Goal: Task Accomplishment & Management: Use online tool/utility

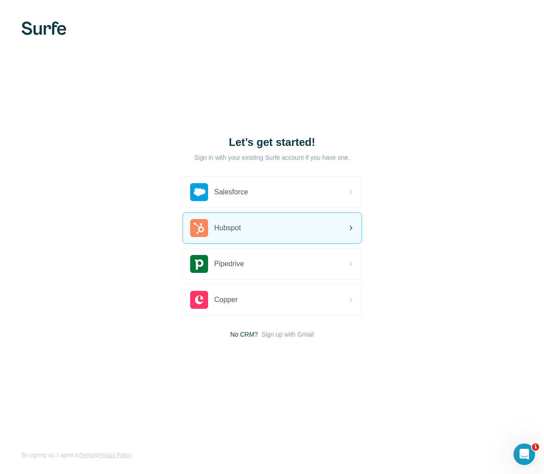
scroll to position [0, 0]
click at [316, 227] on div "Hubspot" at bounding box center [272, 228] width 179 height 31
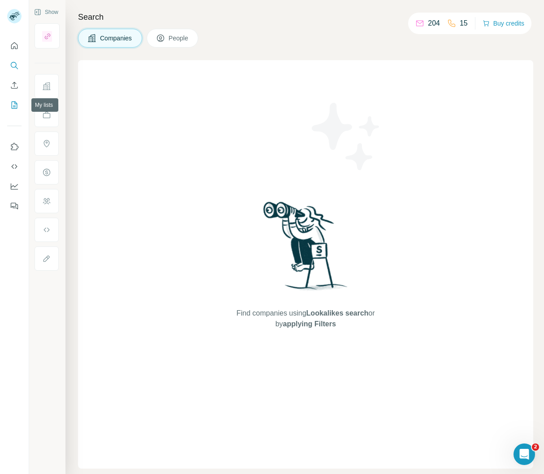
click at [14, 106] on icon "My lists" at bounding box center [14, 104] width 9 height 9
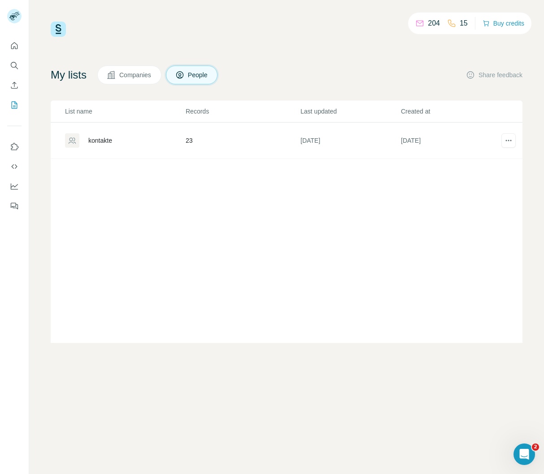
click at [99, 141] on div "kontakte" at bounding box center [100, 140] width 24 height 9
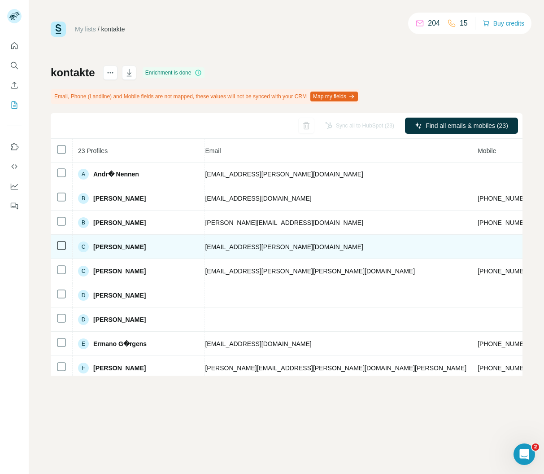
scroll to position [1, 348]
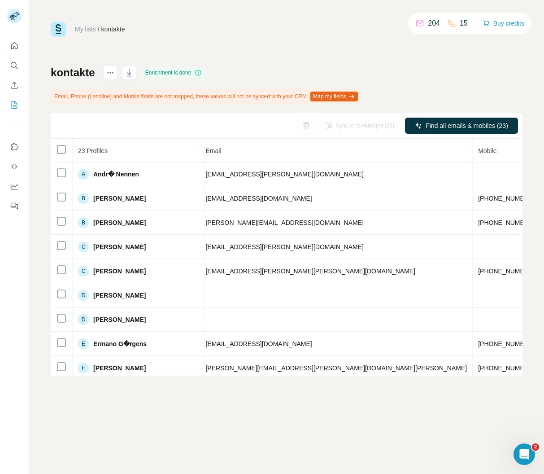
click at [350, 96] on button "Map my fields" at bounding box center [334, 97] width 48 height 10
